Goal: Find specific page/section

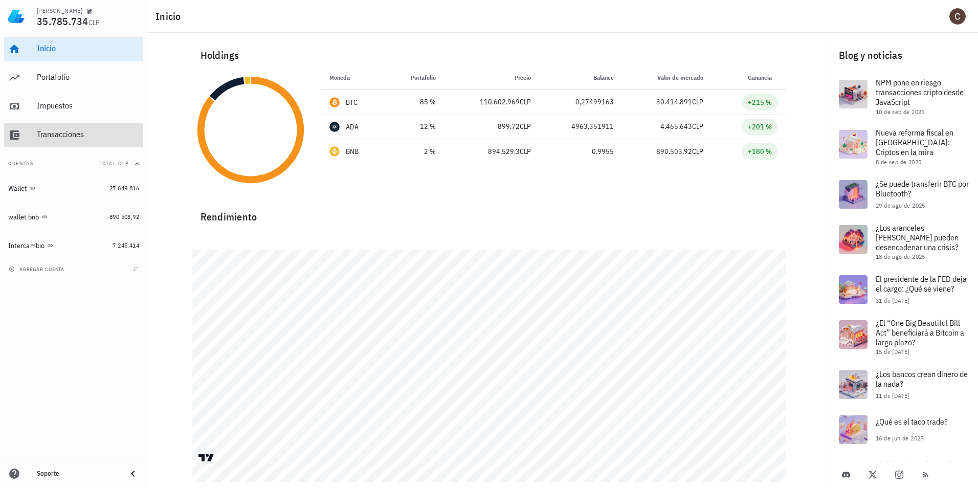
click at [52, 134] on div "Transacciones" at bounding box center [88, 134] width 102 height 10
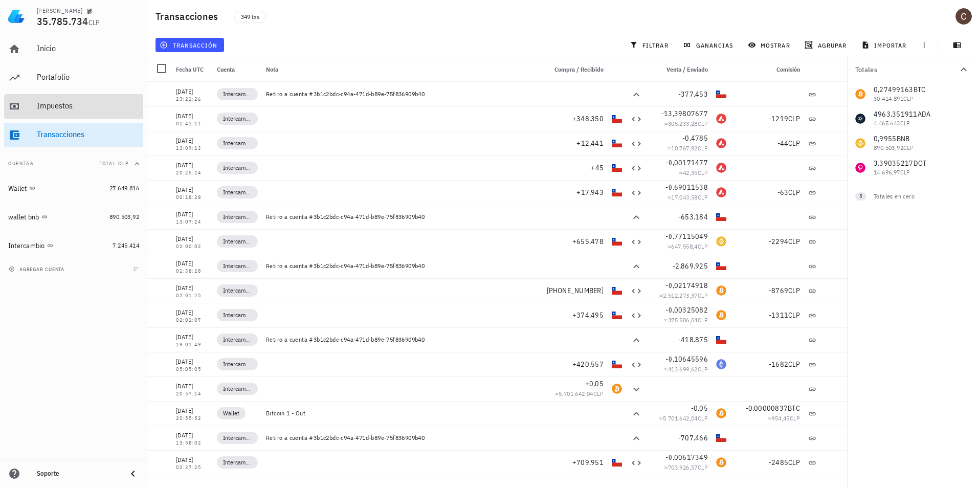
click at [65, 108] on div "Impuestos" at bounding box center [88, 106] width 102 height 10
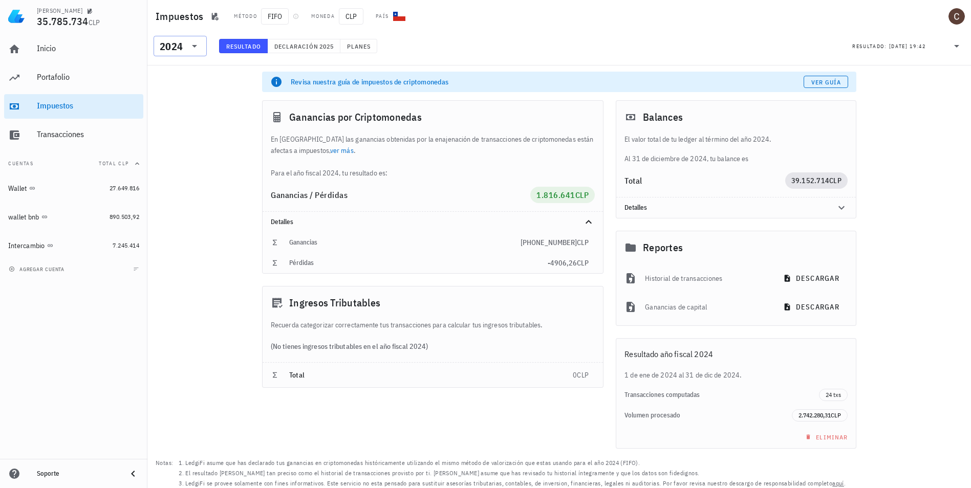
click at [187, 46] on div at bounding box center [193, 46] width 14 height 12
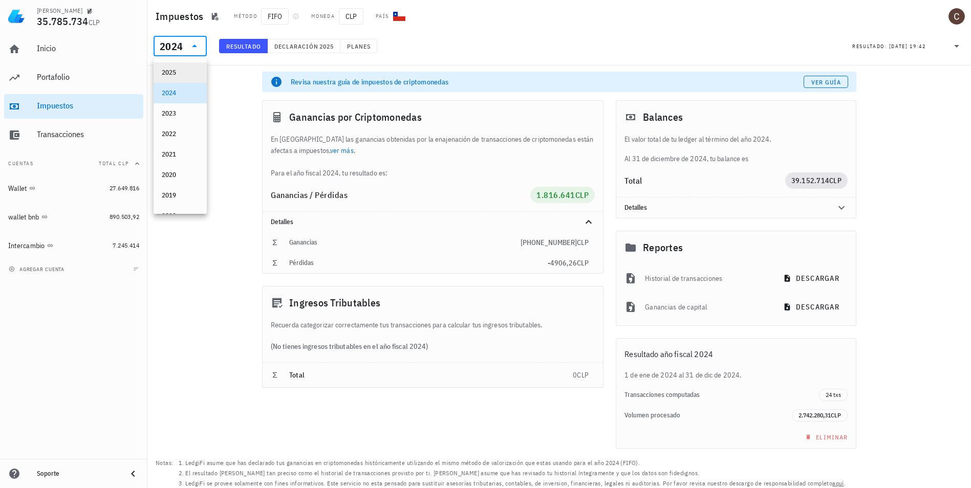
click at [183, 75] on div "2025" at bounding box center [180, 73] width 37 height 8
